Goal: Task Accomplishment & Management: Contribute content

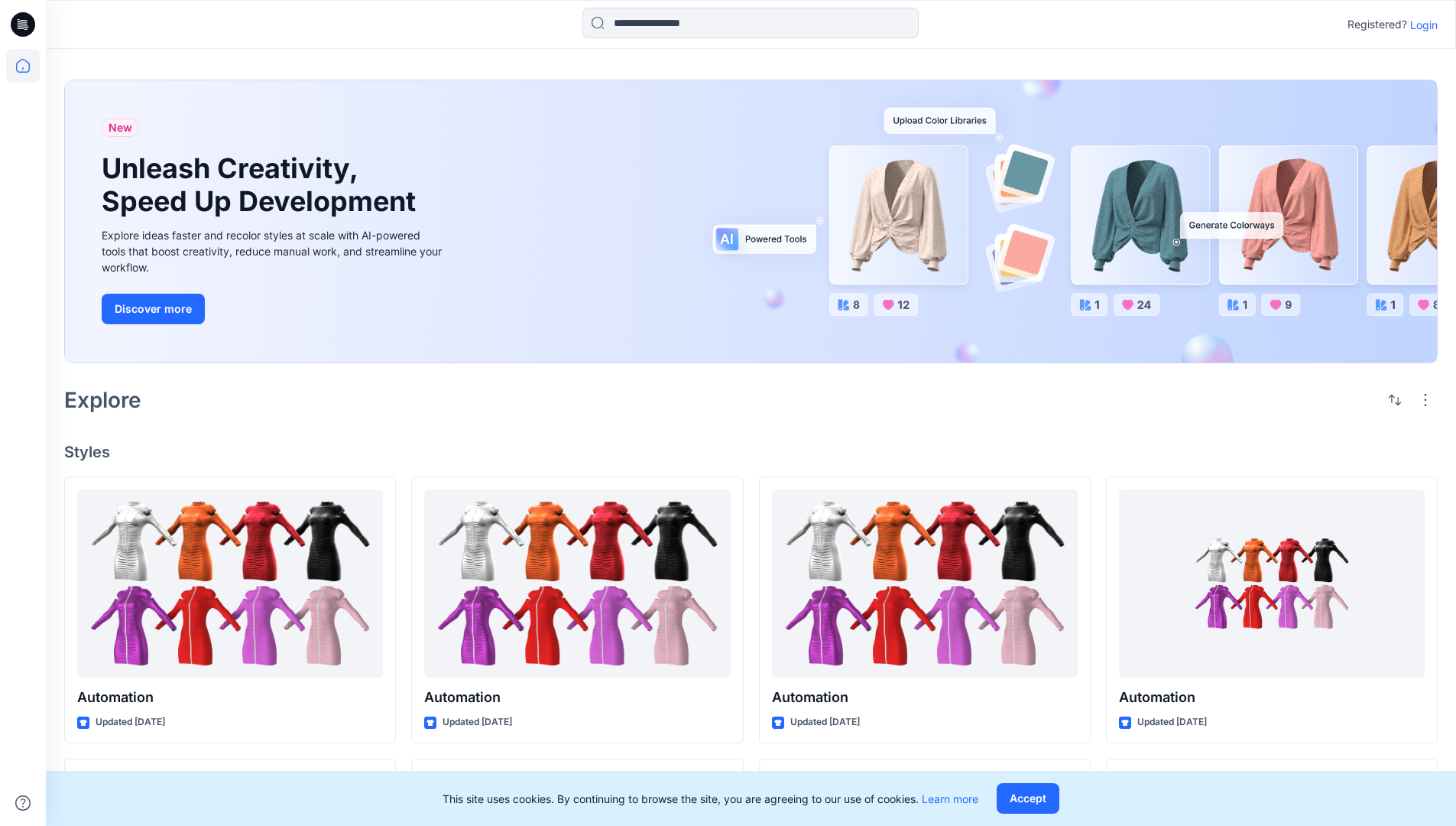
click at [1421, 25] on p "Login" at bounding box center [1423, 25] width 27 height 16
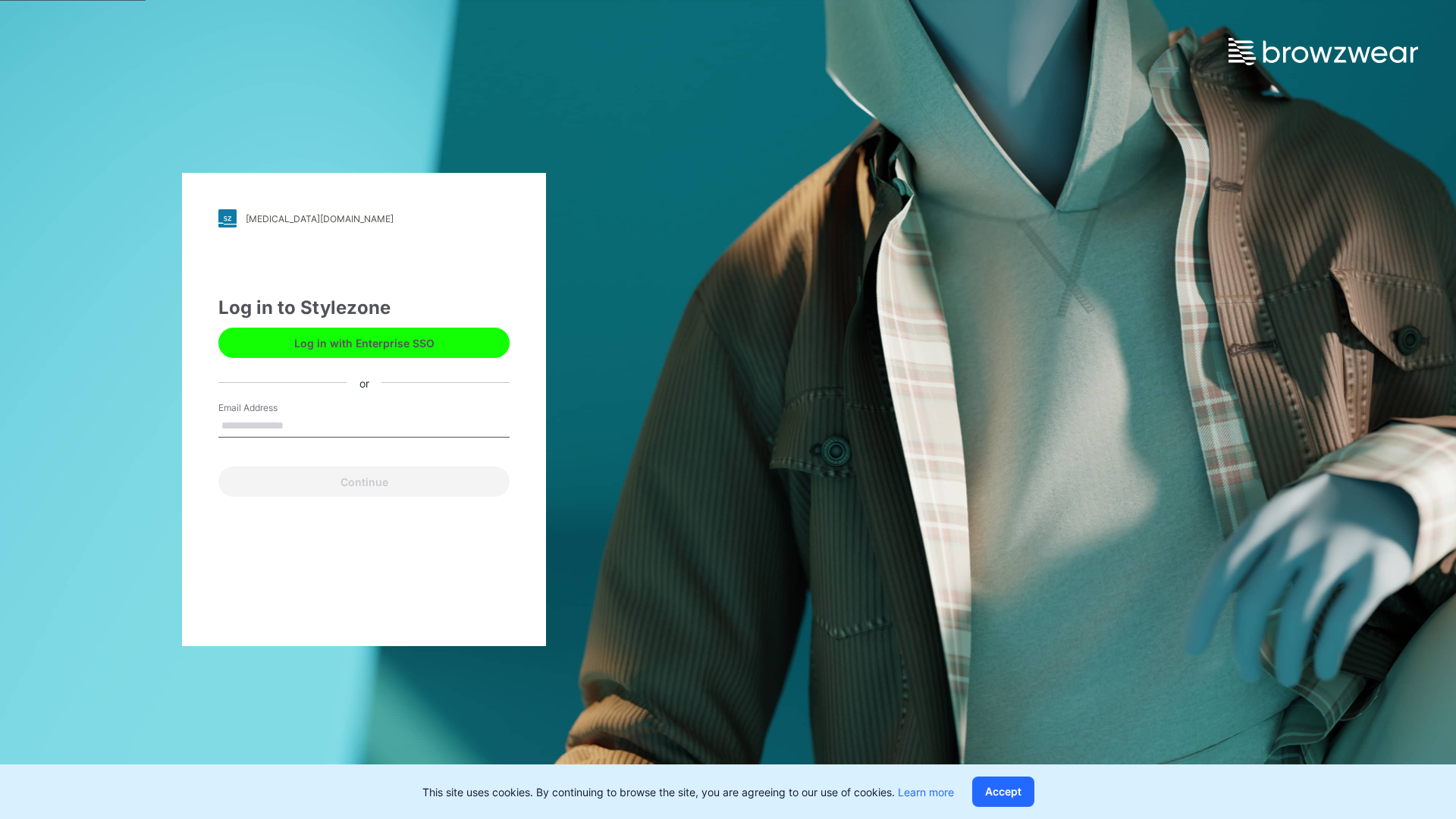
click at [300, 424] on input "Email Address" at bounding box center [363, 426] width 291 height 23
type input "**********"
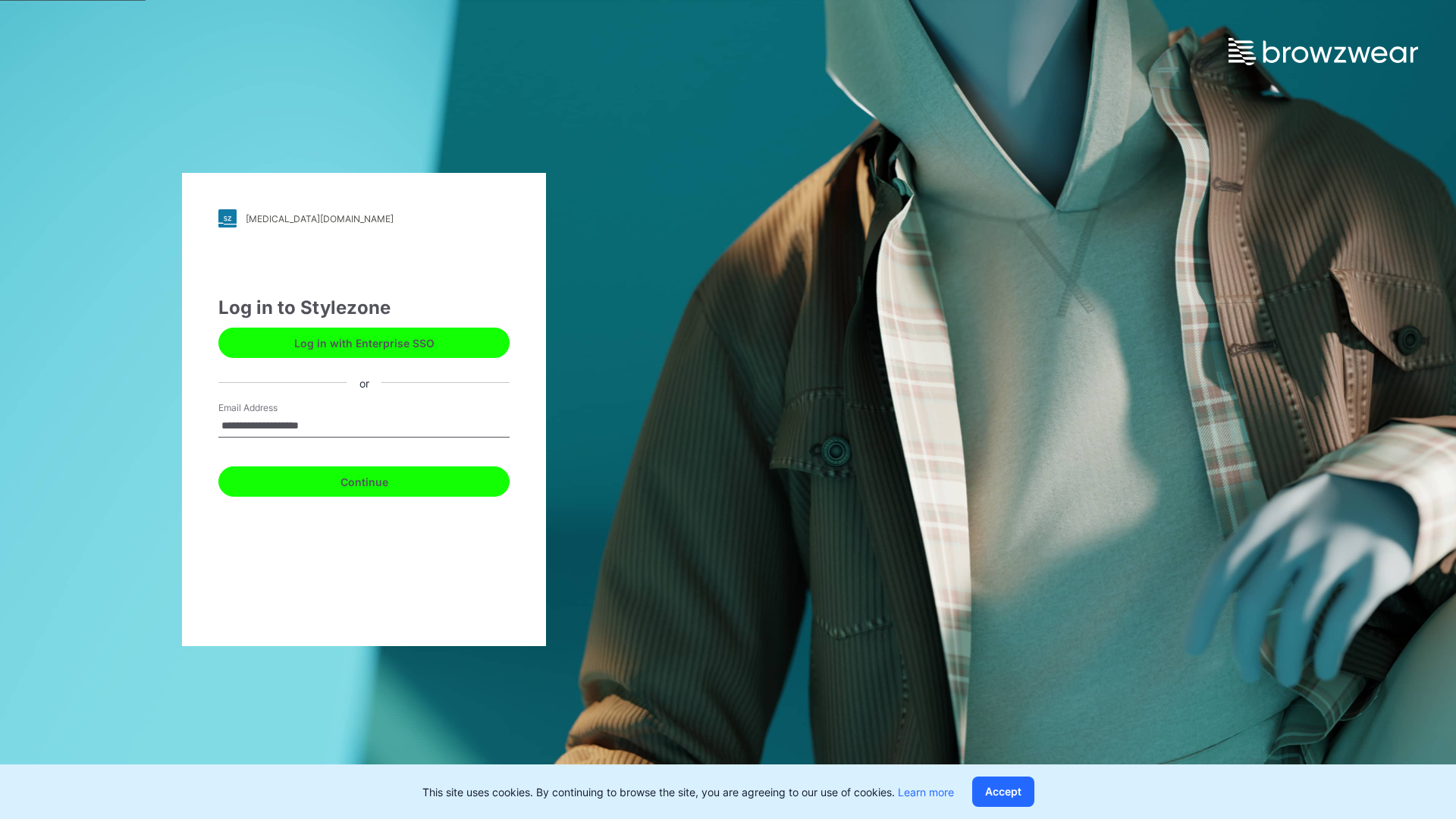
click at [381, 479] on button "Continue" at bounding box center [363, 481] width 291 height 31
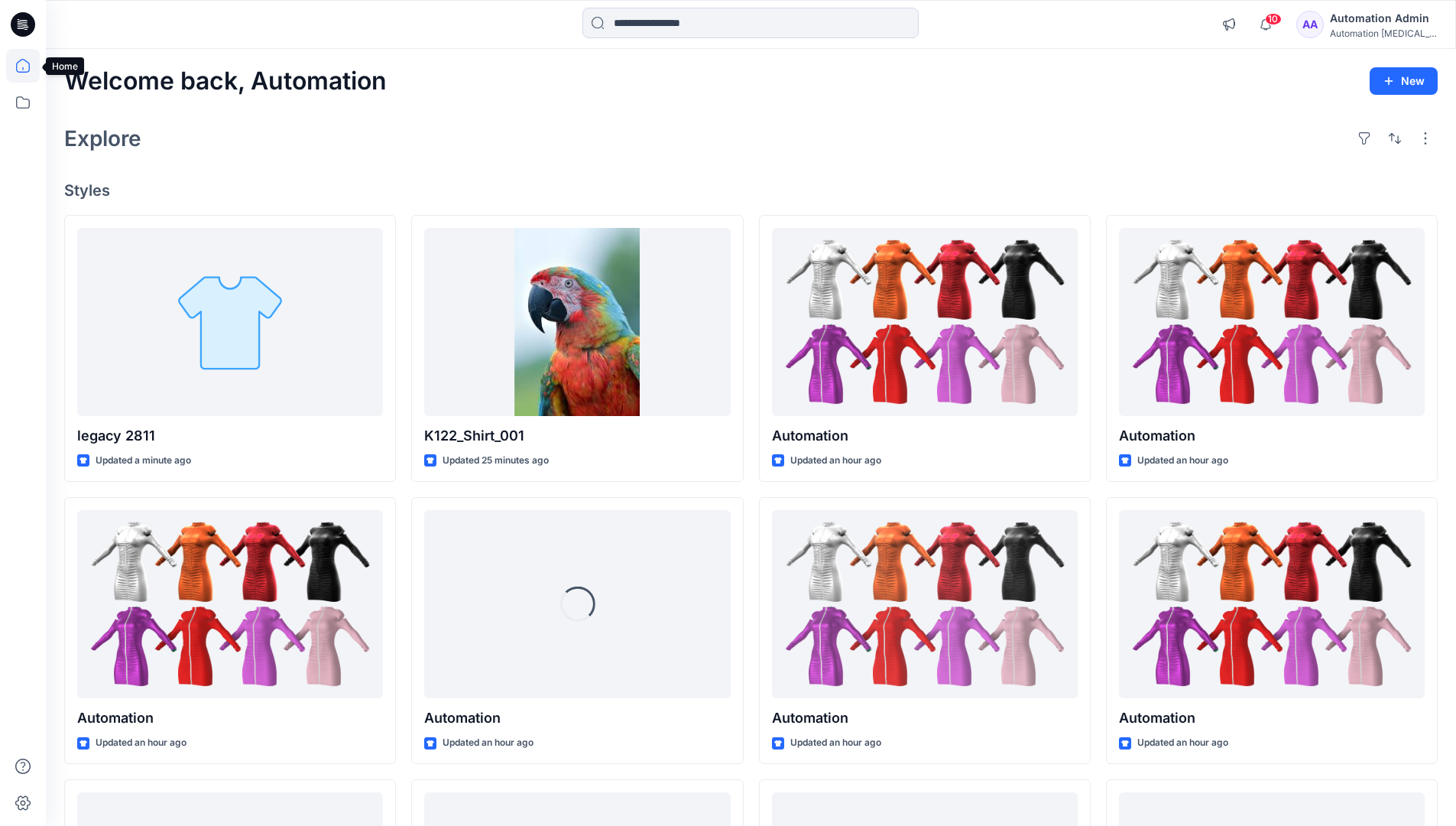
click at [29, 66] on icon at bounding box center [23, 66] width 14 height 14
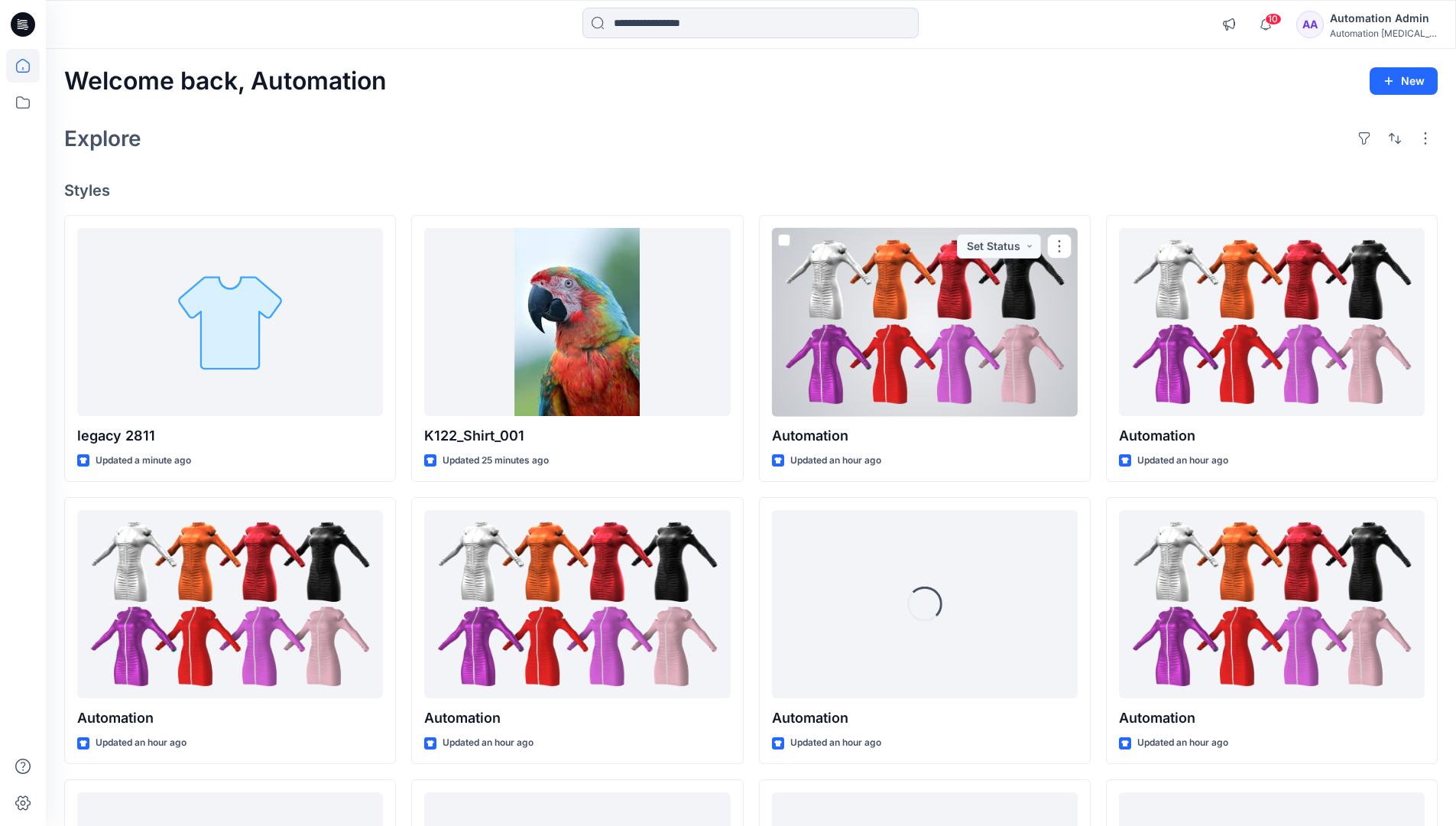
click at [1364, 22] on div "Automation Admin" at bounding box center [1383, 18] width 107 height 19
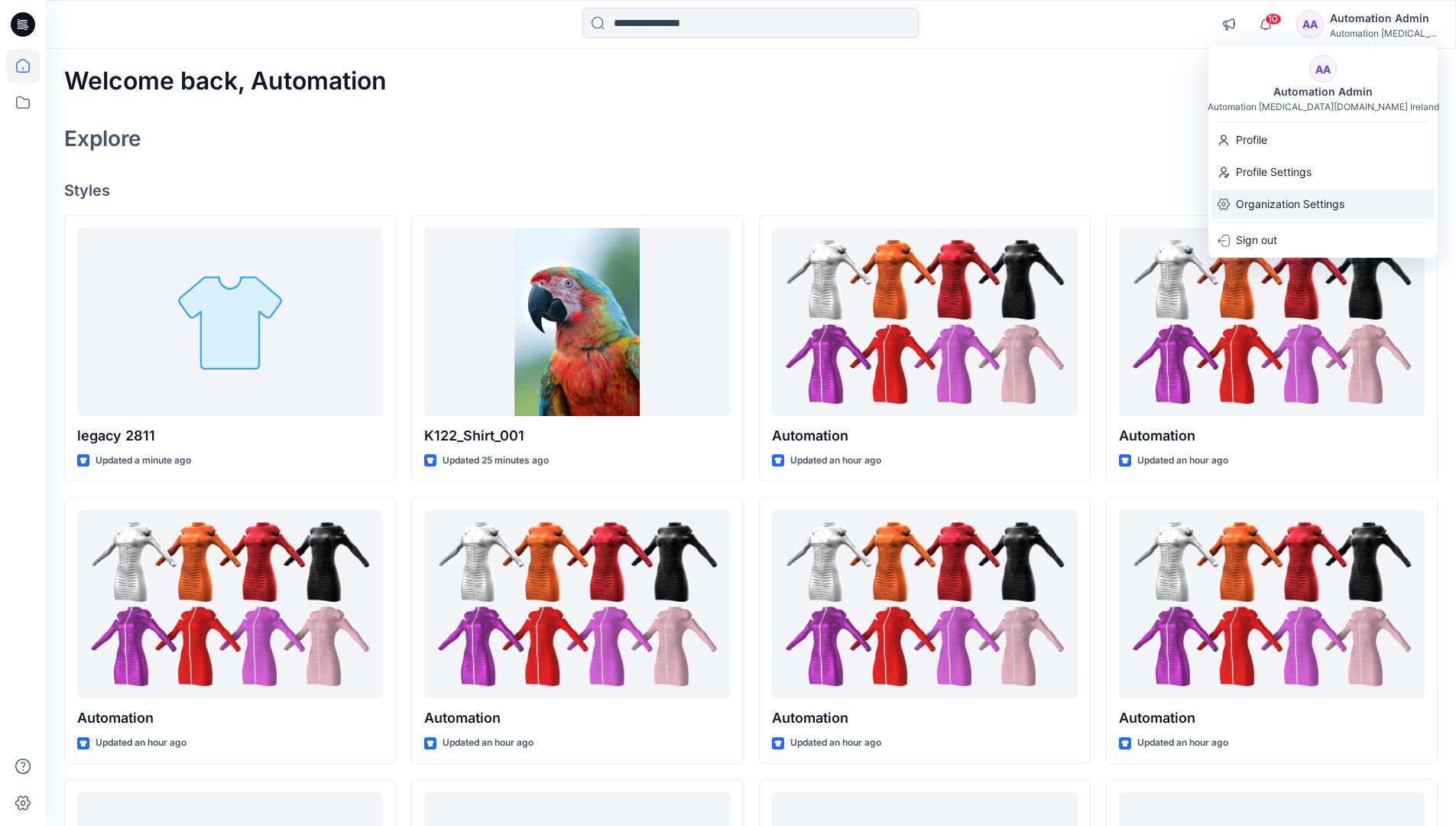
click at [1264, 212] on p "Organization Settings" at bounding box center [1290, 204] width 108 height 29
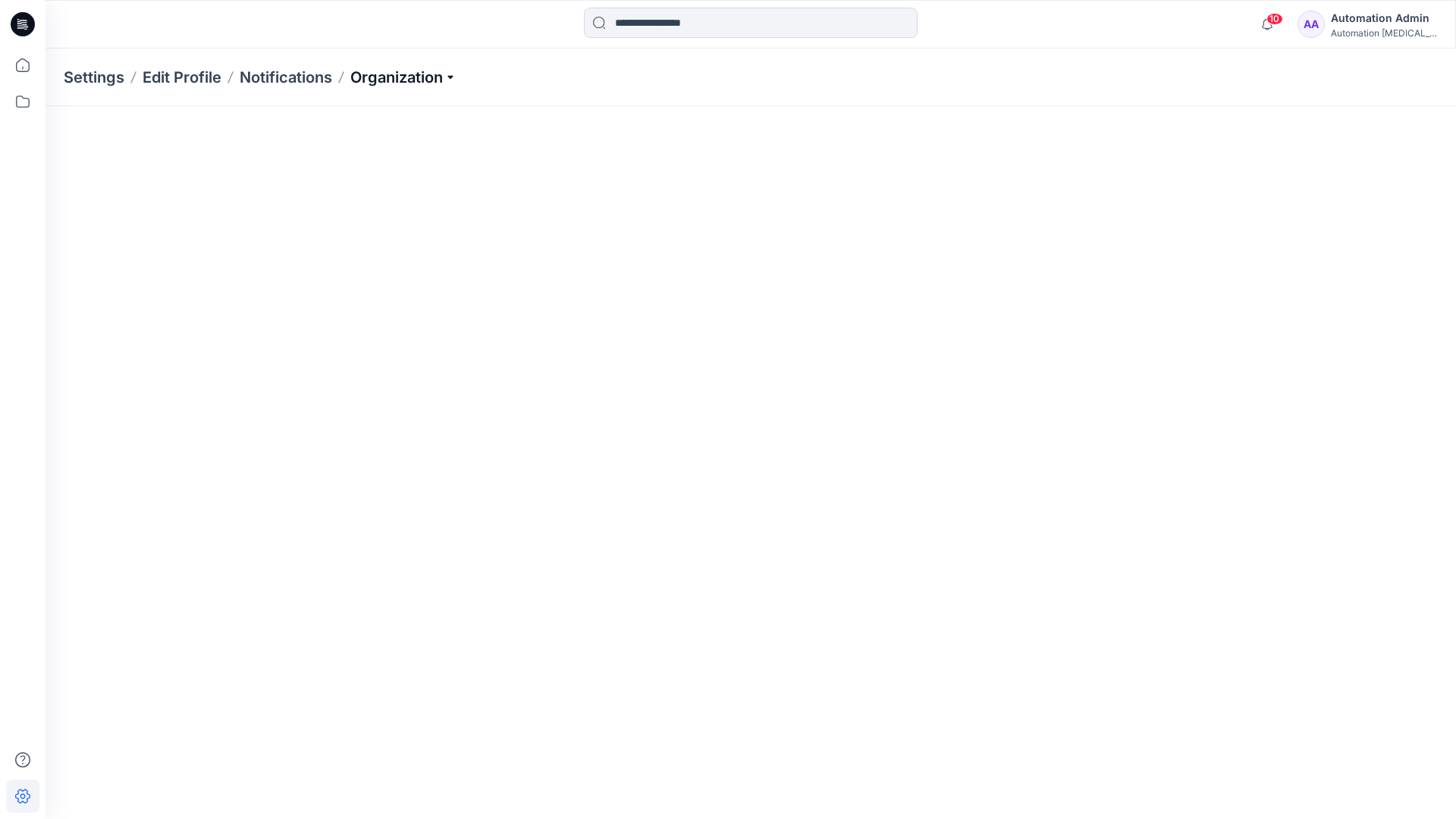
click at [436, 76] on p "Organization" at bounding box center [403, 77] width 106 height 21
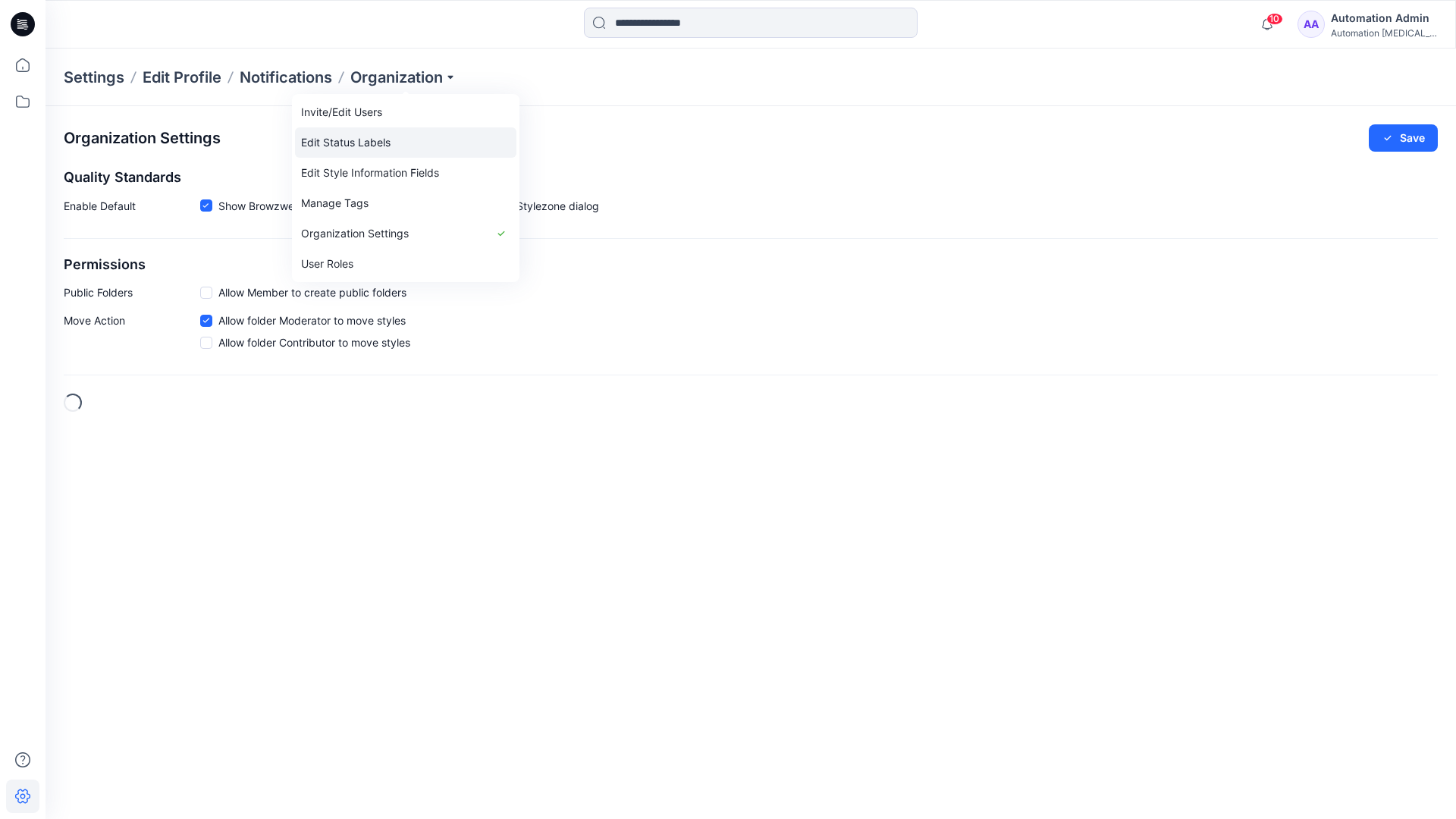
click at [373, 141] on link "Edit Status Labels" at bounding box center [406, 142] width 222 height 31
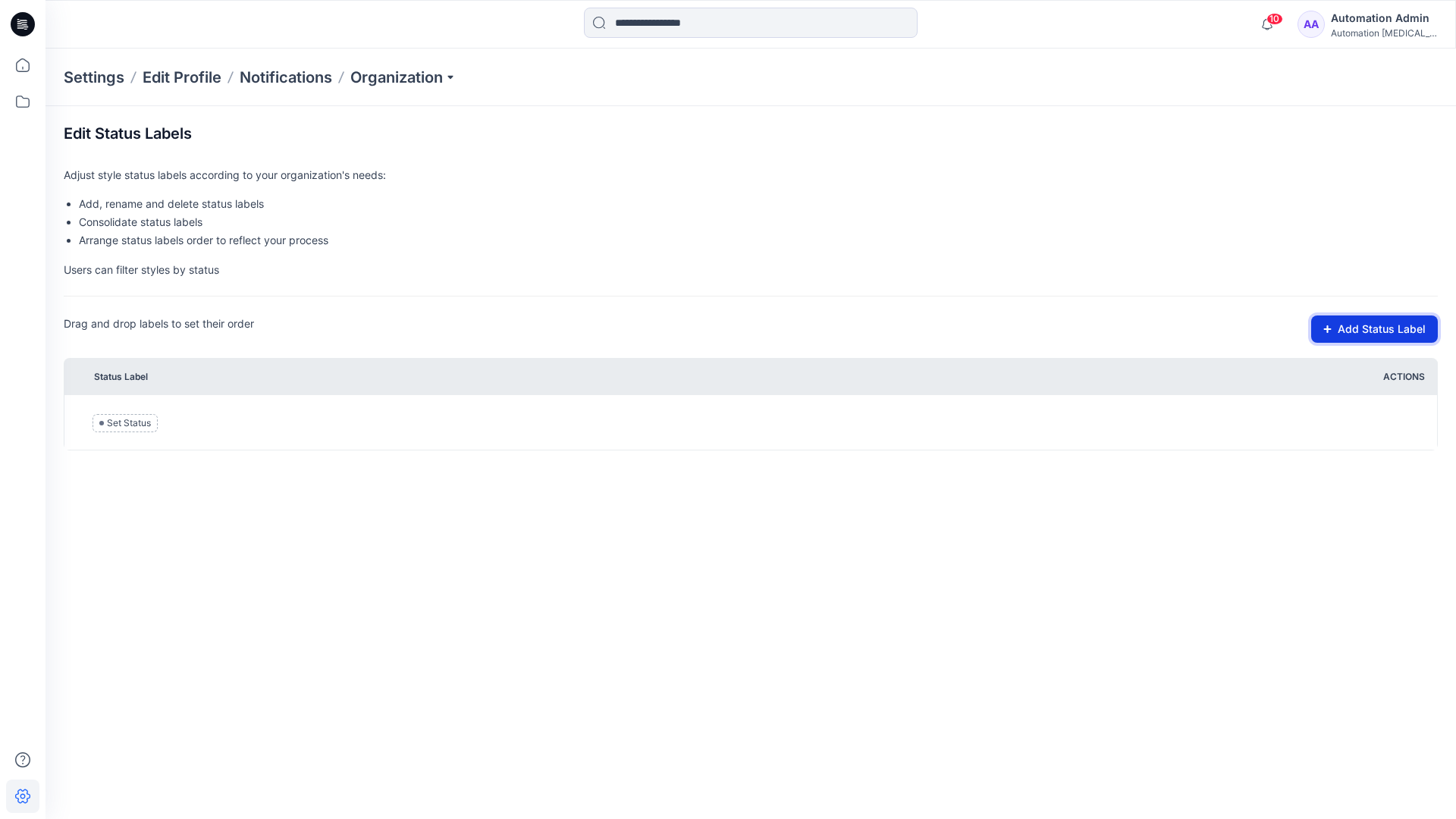
click at [1359, 330] on button "Add Status Label" at bounding box center [1374, 329] width 127 height 27
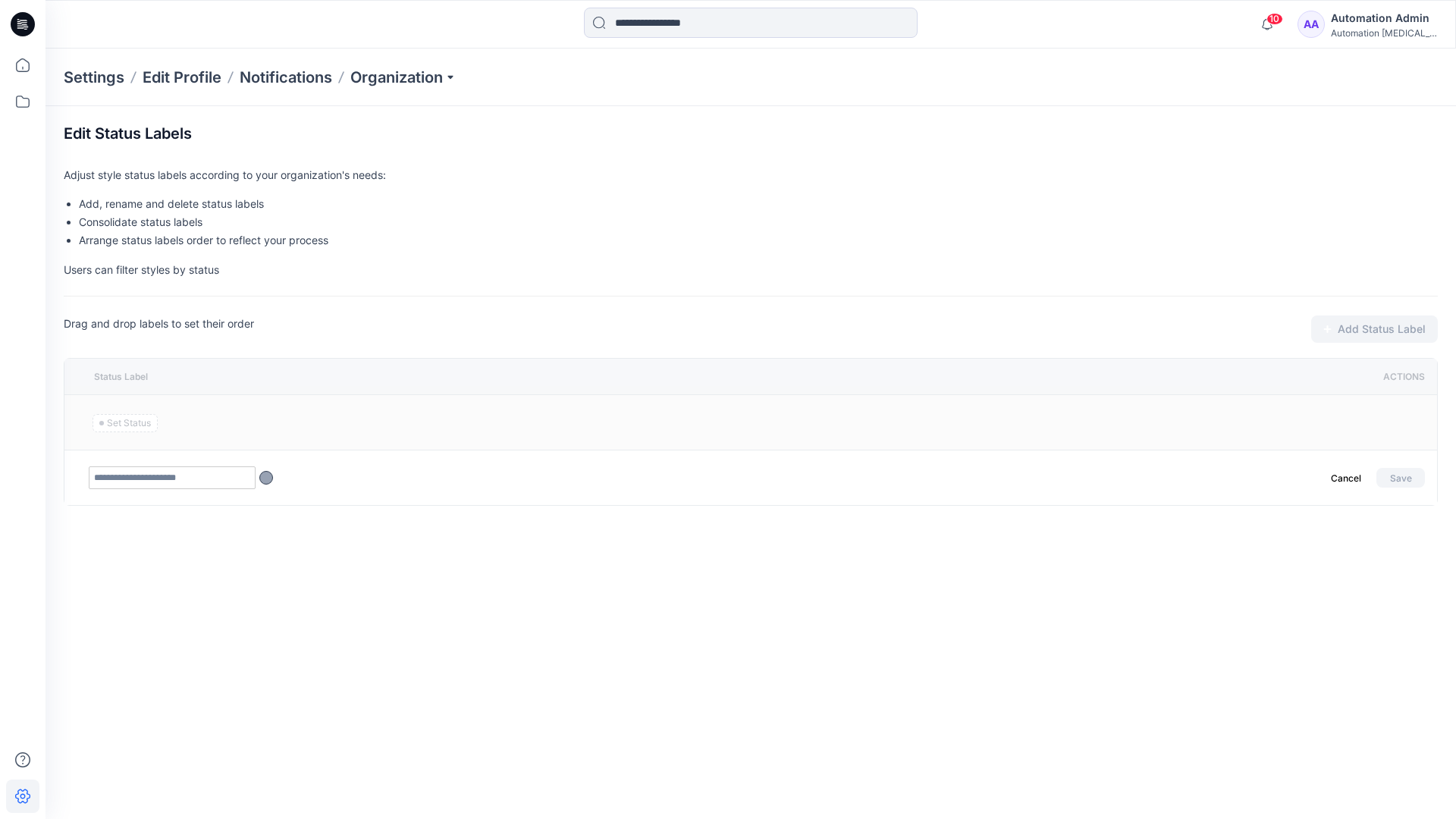
click at [202, 480] on input "text" at bounding box center [172, 477] width 167 height 23
type input "********"
click at [1394, 474] on button "Save" at bounding box center [1400, 477] width 48 height 19
click at [18, 65] on icon at bounding box center [23, 65] width 33 height 33
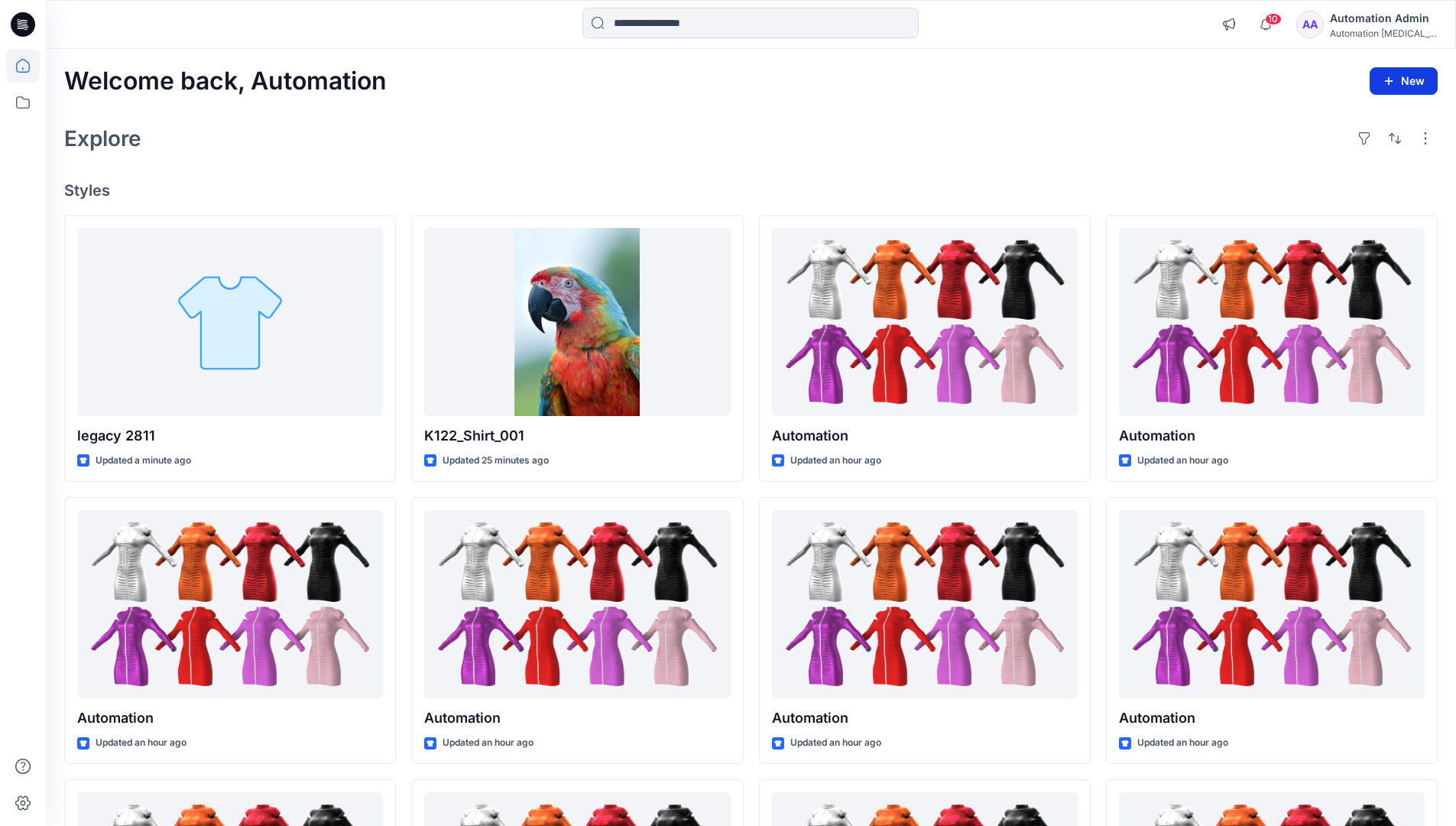
click at [1398, 86] on button "New" at bounding box center [1404, 81] width 68 height 27
click at [1361, 119] on p "New Style" at bounding box center [1357, 119] width 51 height 19
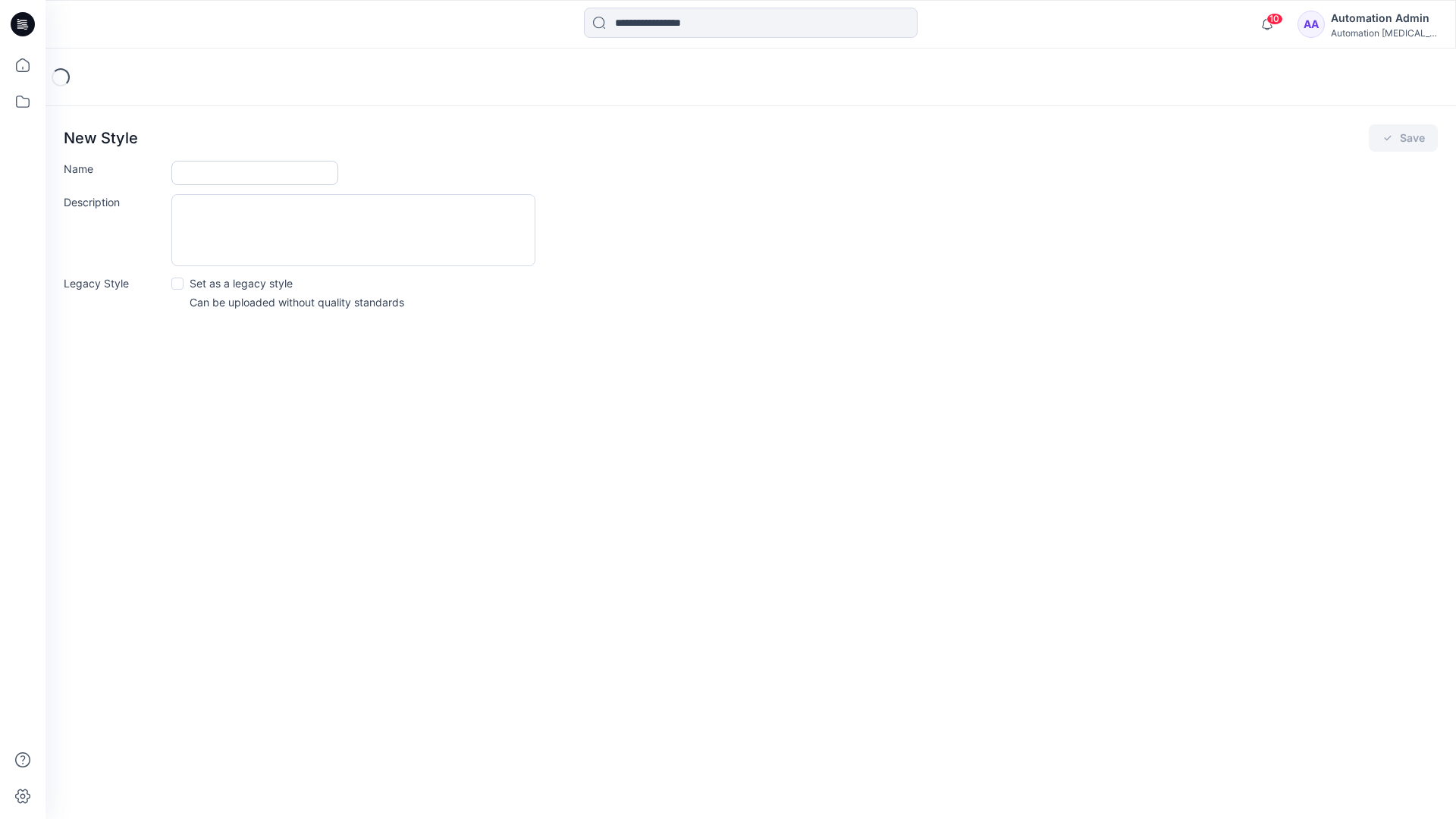
click at [239, 171] on input "Name" at bounding box center [255, 173] width 167 height 25
type input "**********"
click at [668, 228] on div "Description" at bounding box center [750, 230] width 1374 height 72
click at [1387, 142] on icon "submit" at bounding box center [1387, 138] width 12 height 12
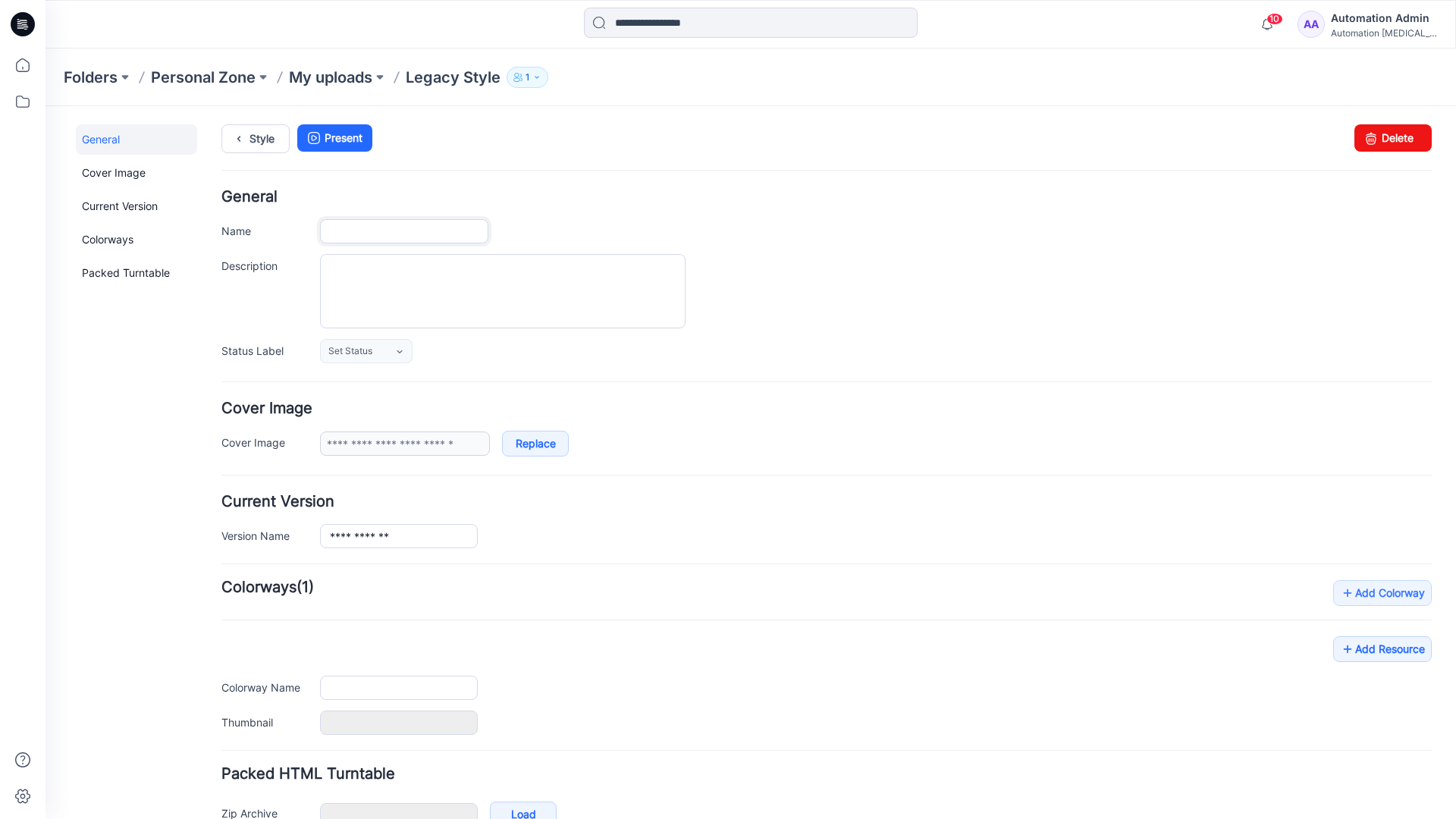
click at [422, 231] on input "Name" at bounding box center [404, 231] width 168 height 25
type input "**********"
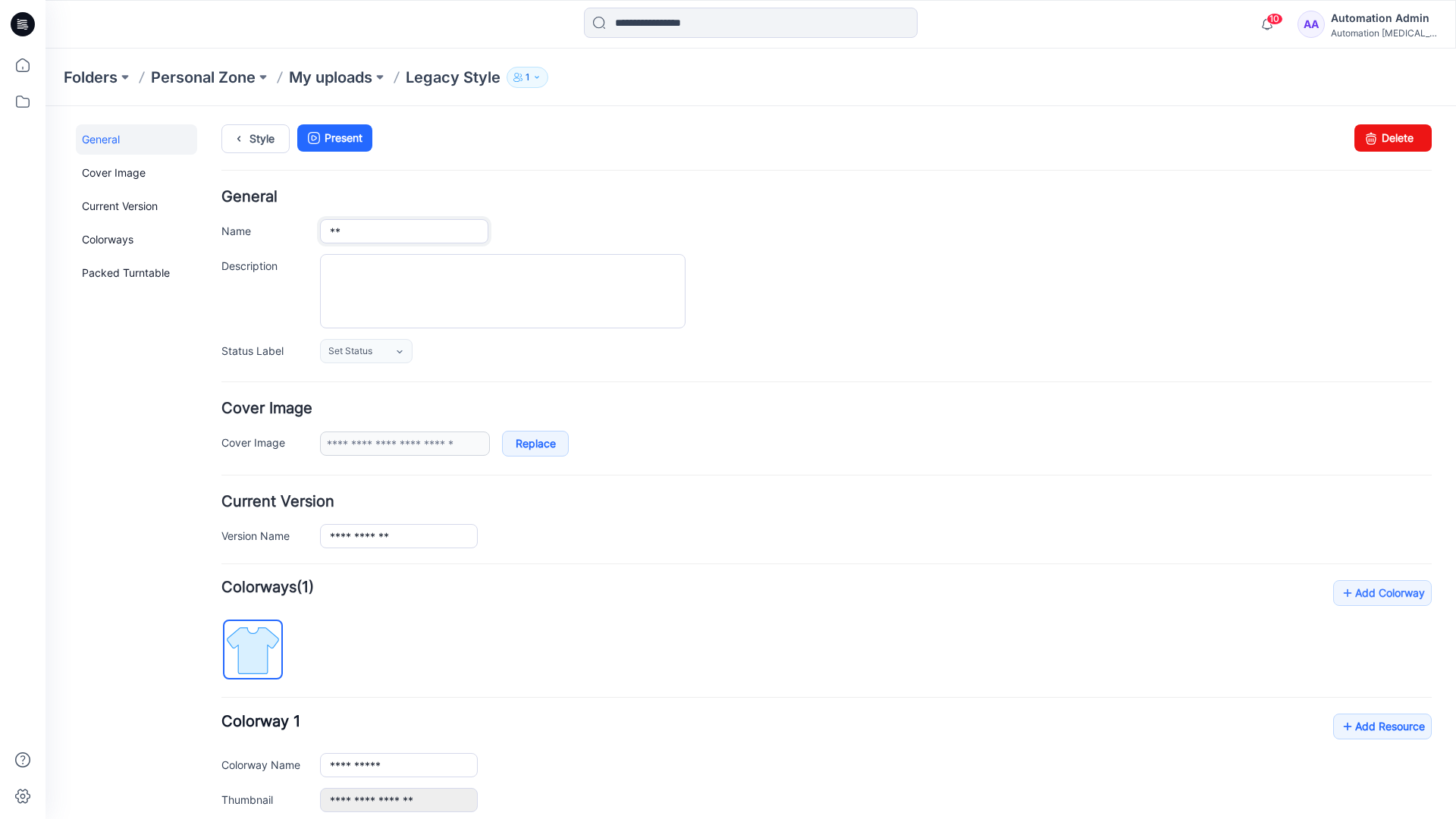
type input "*"
type input "**********"
click at [411, 272] on textarea "Description" at bounding box center [503, 291] width 366 height 75
type textarea "**********"
click at [400, 352] on icon at bounding box center [399, 351] width 5 height 3
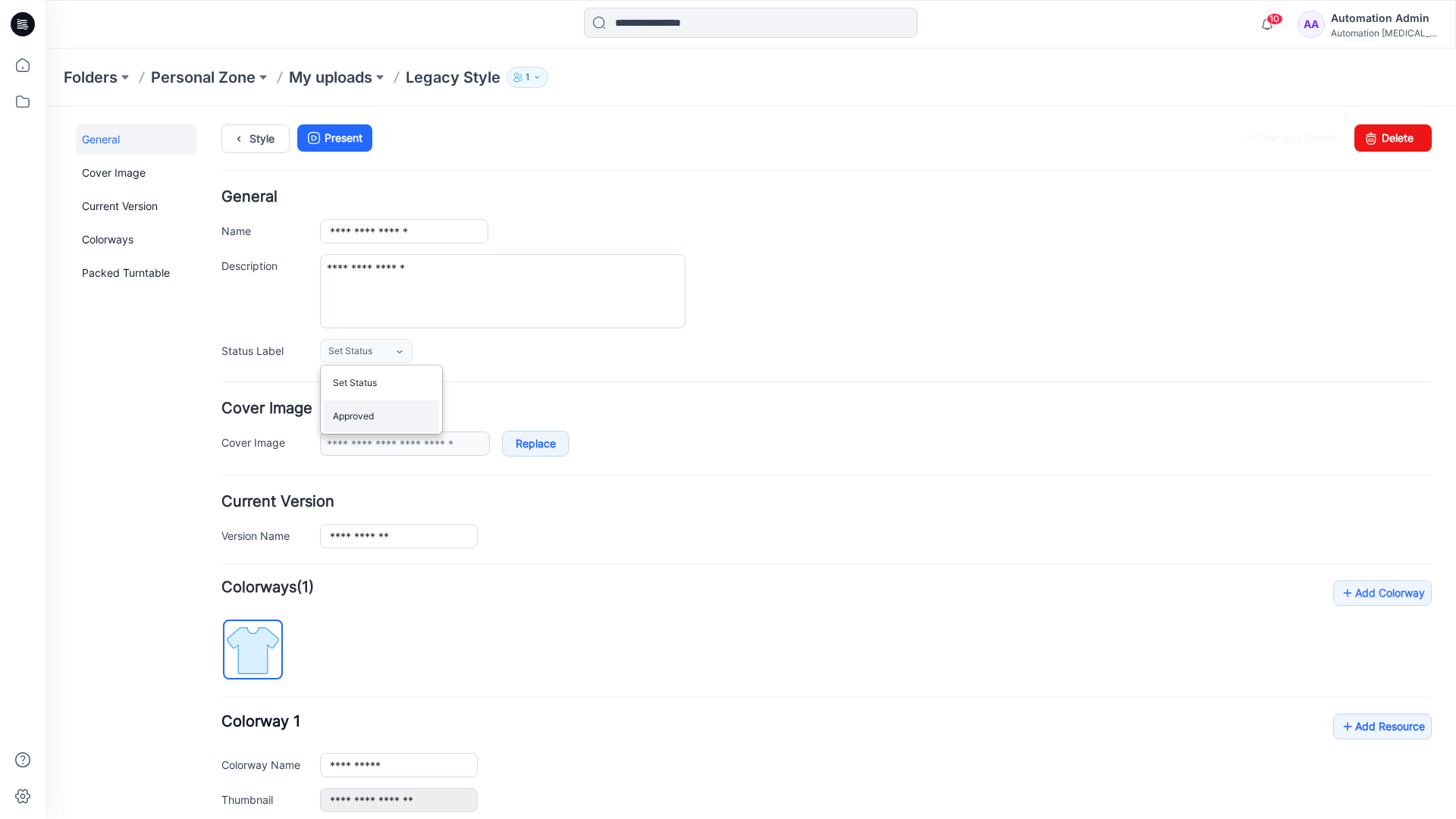
click at [375, 424] on link "Approved" at bounding box center [381, 416] width 115 height 32
click at [1384, 137] on link "Delete" at bounding box center [1393, 137] width 77 height 27
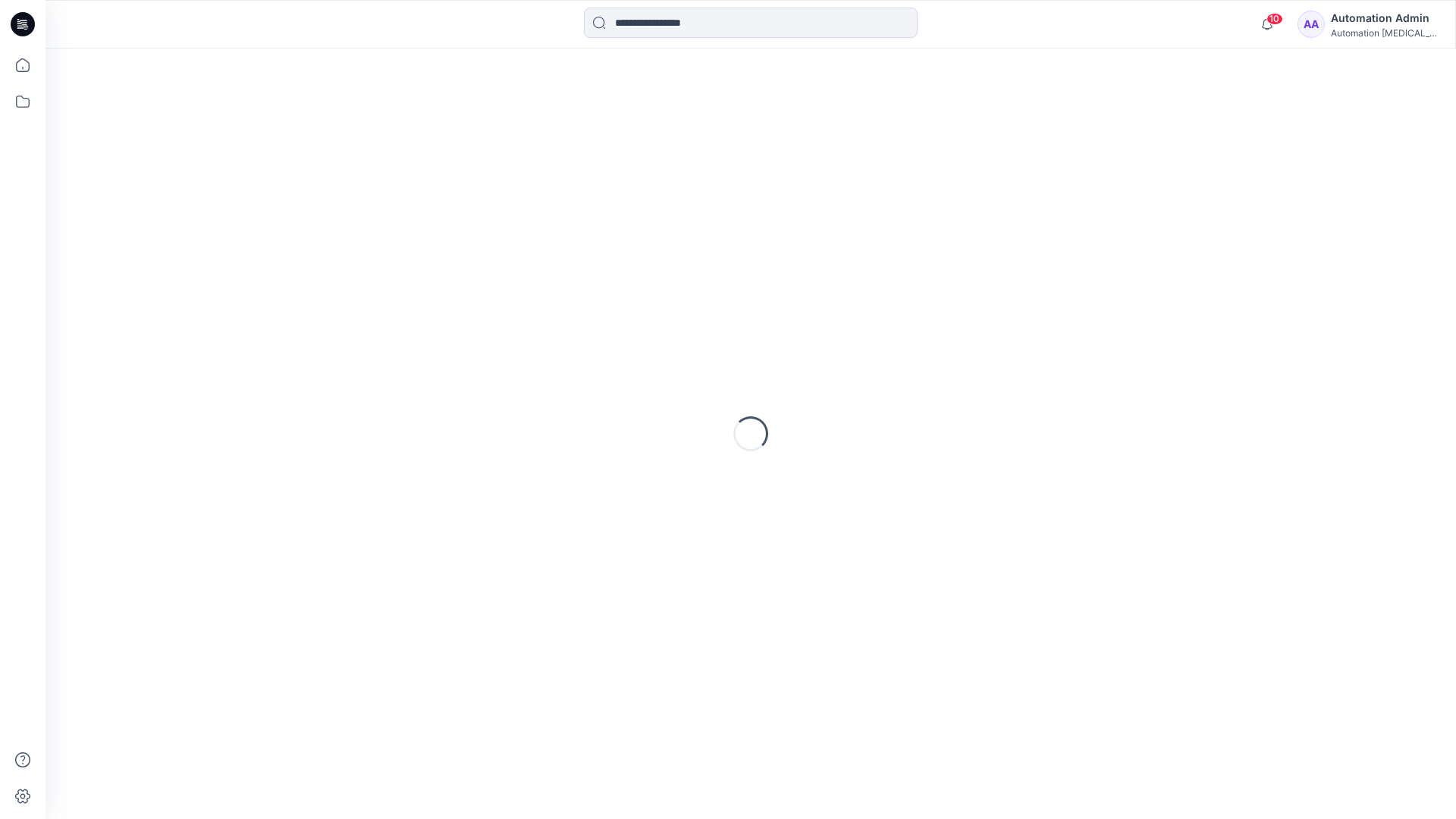
click at [1371, 25] on div "Automation Admin" at bounding box center [1384, 18] width 106 height 18
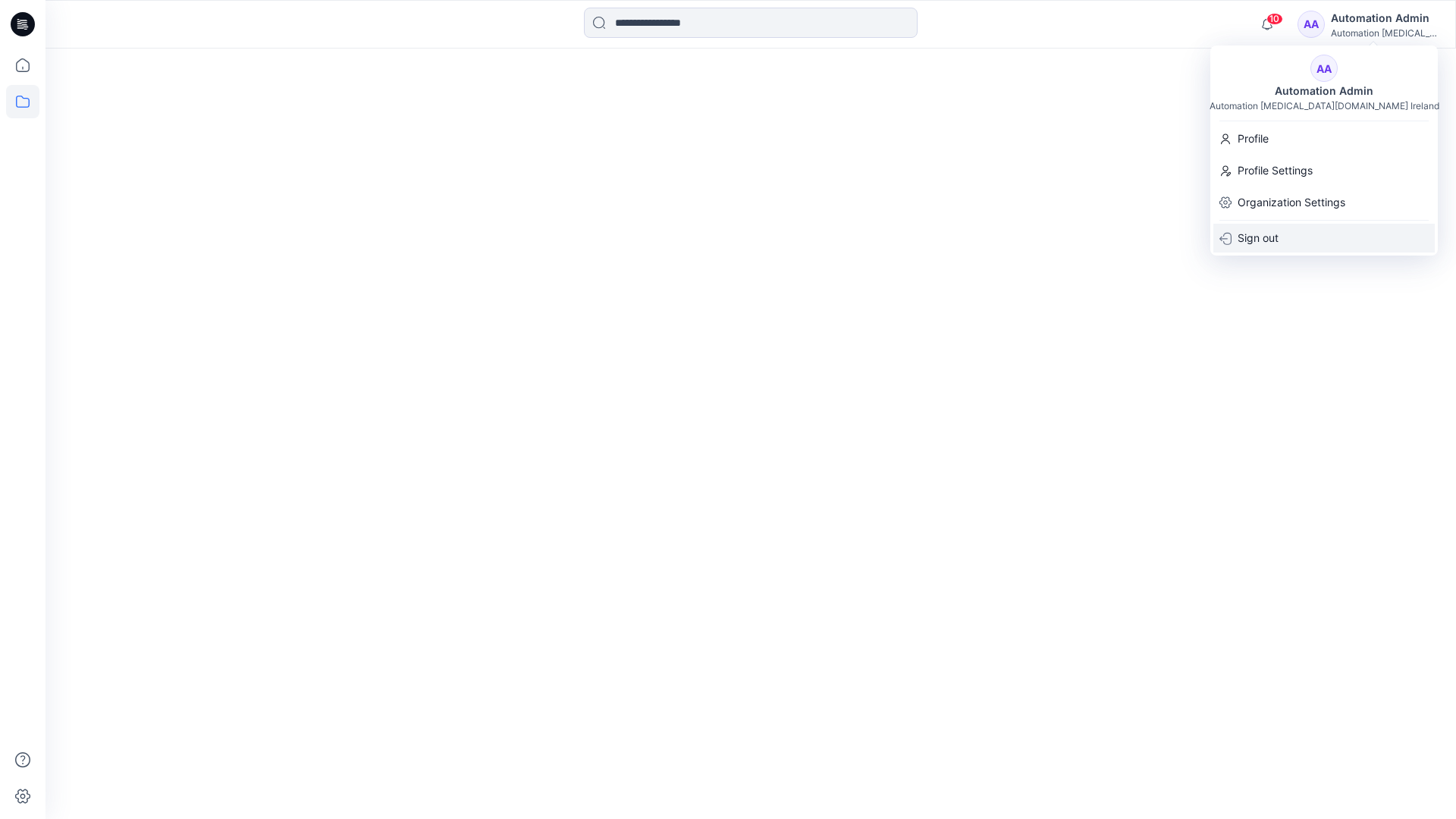
click at [1275, 237] on p "Sign out" at bounding box center [1258, 237] width 41 height 29
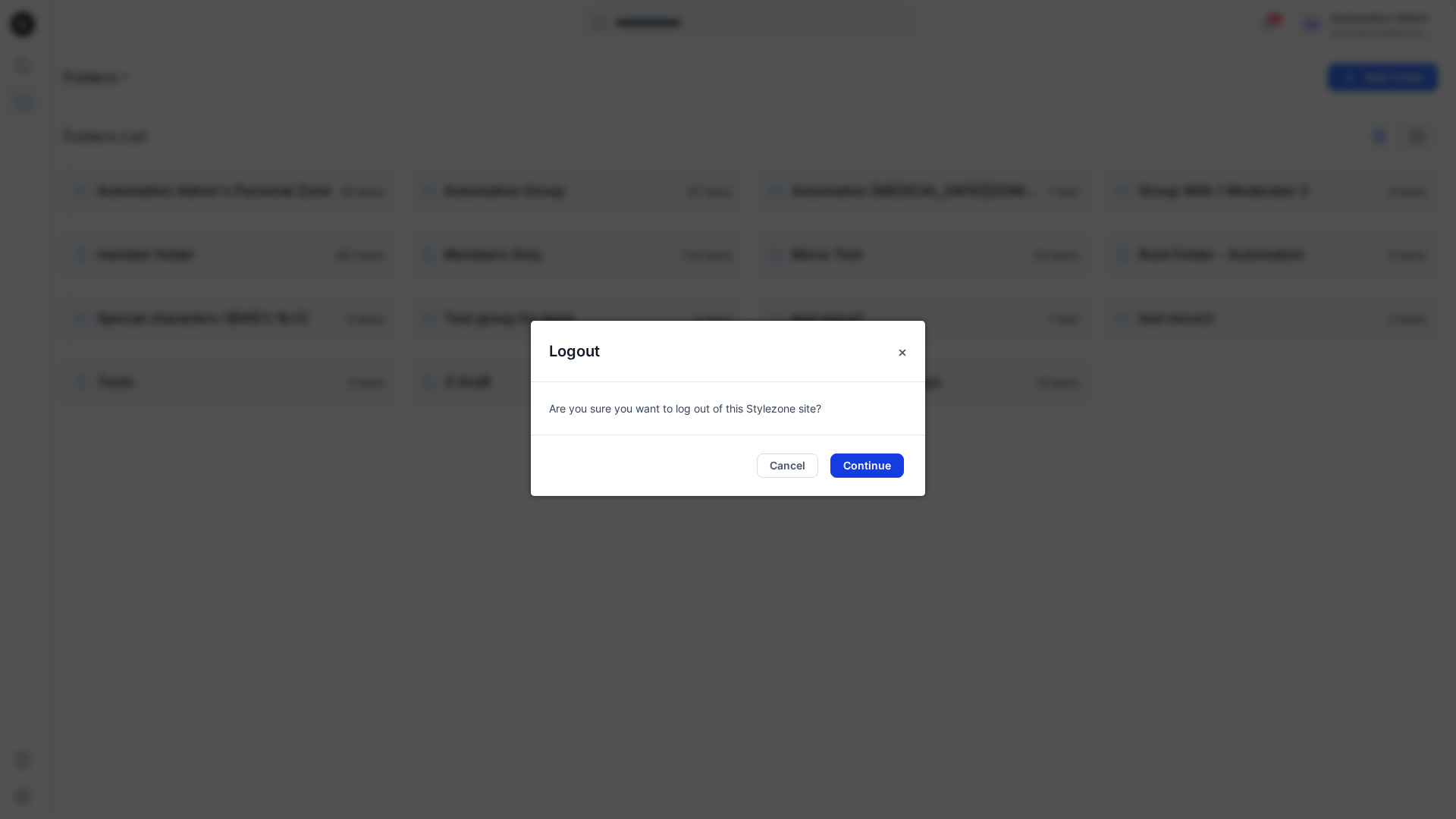
click at [875, 464] on button "Continue" at bounding box center [867, 466] width 74 height 25
